Goal: Find specific page/section: Find specific page/section

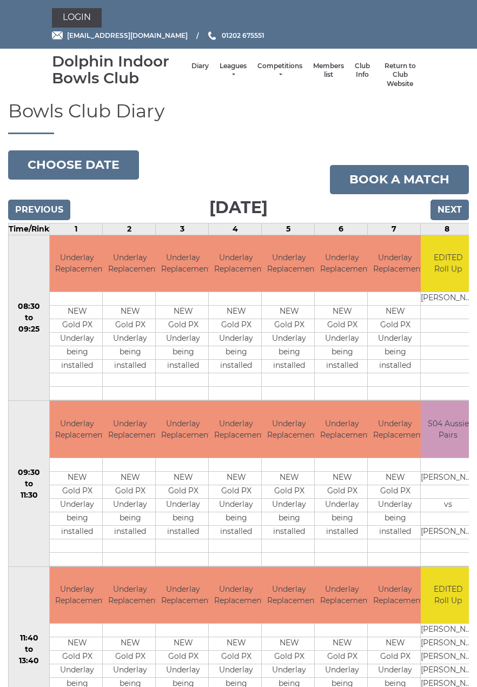
click at [404, 73] on link "Return to Club Website" at bounding box center [400, 75] width 39 height 27
click at [80, 18] on link "Login" at bounding box center [77, 17] width 50 height 19
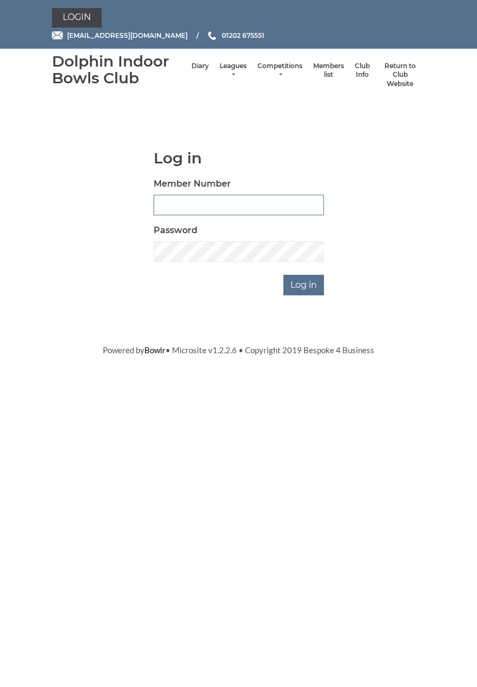
click at [235, 197] on input "Member Number" at bounding box center [239, 205] width 170 height 21
type input "2973"
click at [311, 287] on input "Log in" at bounding box center [303, 285] width 41 height 21
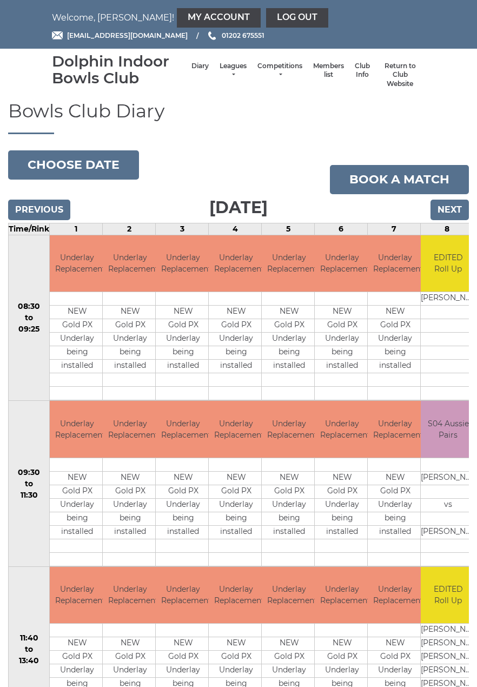
click at [335, 72] on link "Members list" at bounding box center [328, 71] width 31 height 18
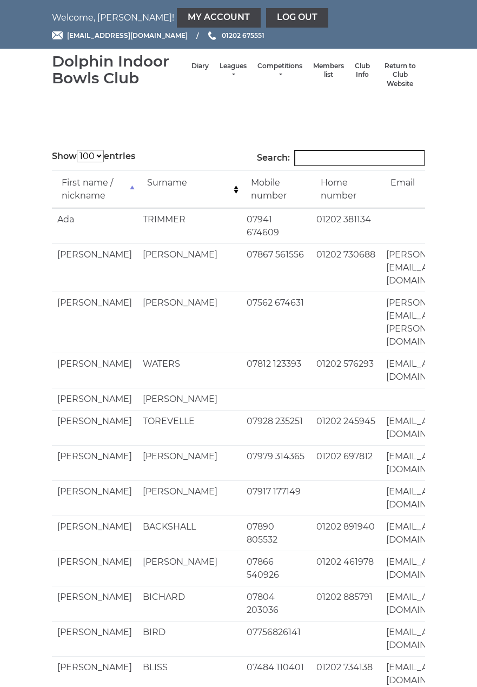
select select "100"
click at [366, 69] on link "Club Info" at bounding box center [362, 71] width 15 height 18
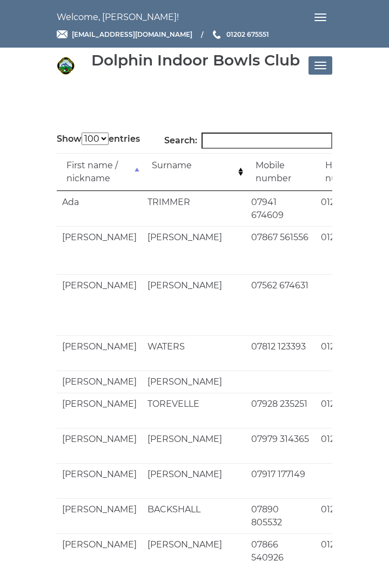
click at [323, 20] on span "Toggle navigation" at bounding box center [324, 20] width 6 height 1
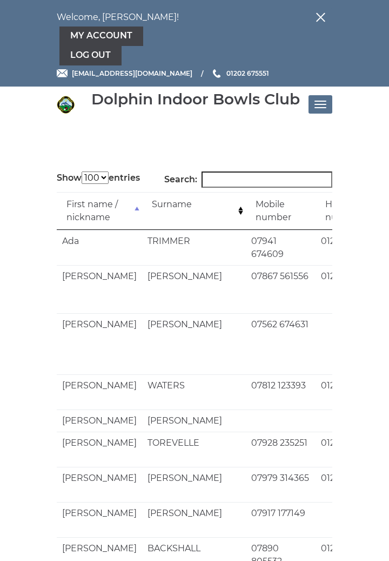
click at [230, 180] on input "Search:" at bounding box center [267, 179] width 131 height 16
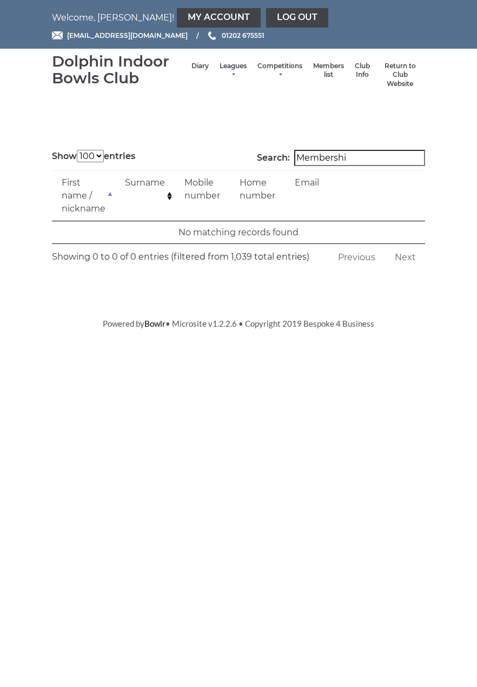
type input "Membership"
